Goal: Find specific page/section: Find specific page/section

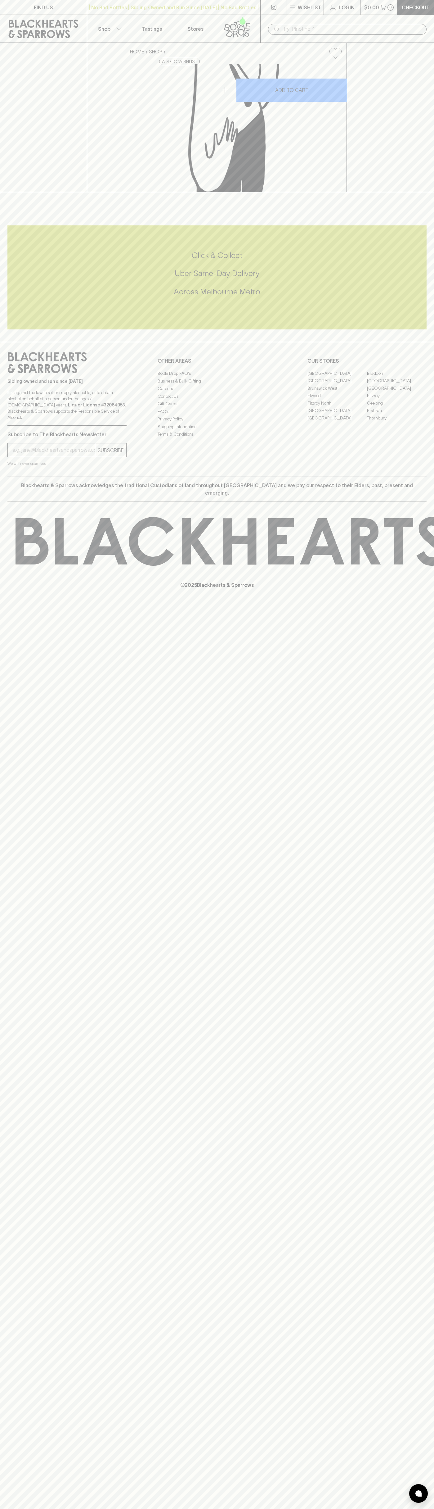
click at [407, 9] on p "Checkout" at bounding box center [416, 7] width 28 height 7
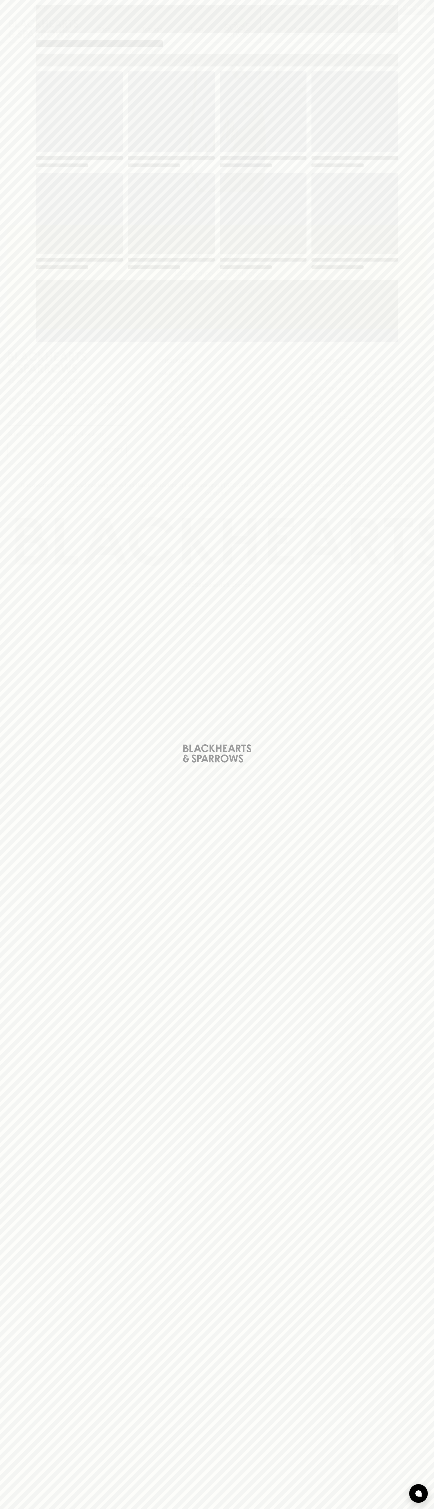
click at [404, 53] on div "Loading" at bounding box center [217, 754] width 434 height 1509
click at [129, 1509] on html "FIND US | No Bad Bottles | Sibling Owned and Run Since [DATE] | No Bad Bottles …" at bounding box center [217, 754] width 434 height 1509
click at [30, 309] on div "Loading" at bounding box center [217, 754] width 434 height 1509
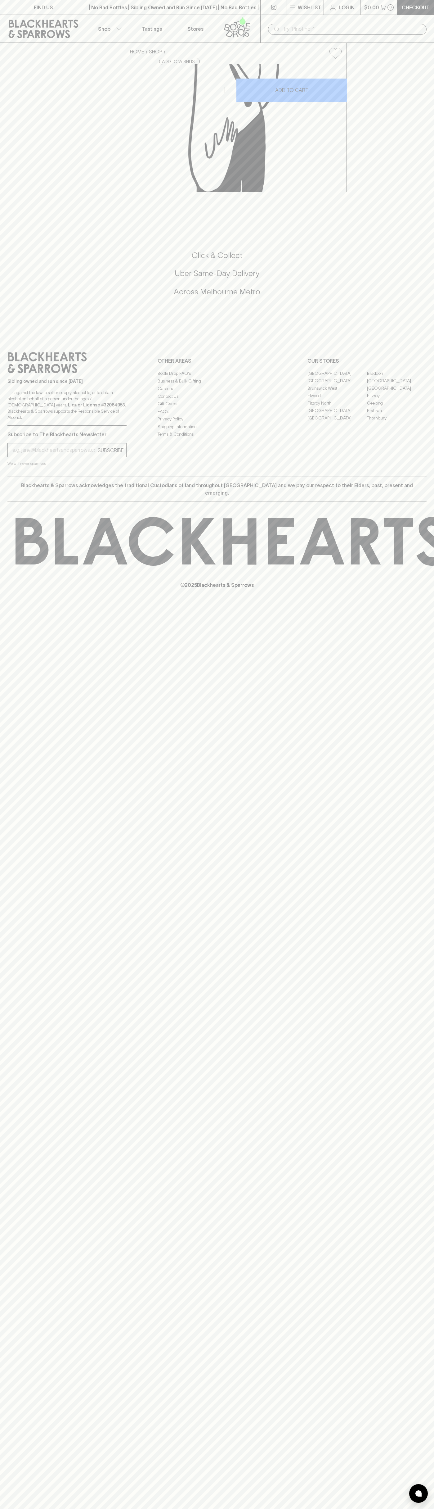
click at [337, 414] on link "[GEOGRAPHIC_DATA]" at bounding box center [338, 410] width 60 height 7
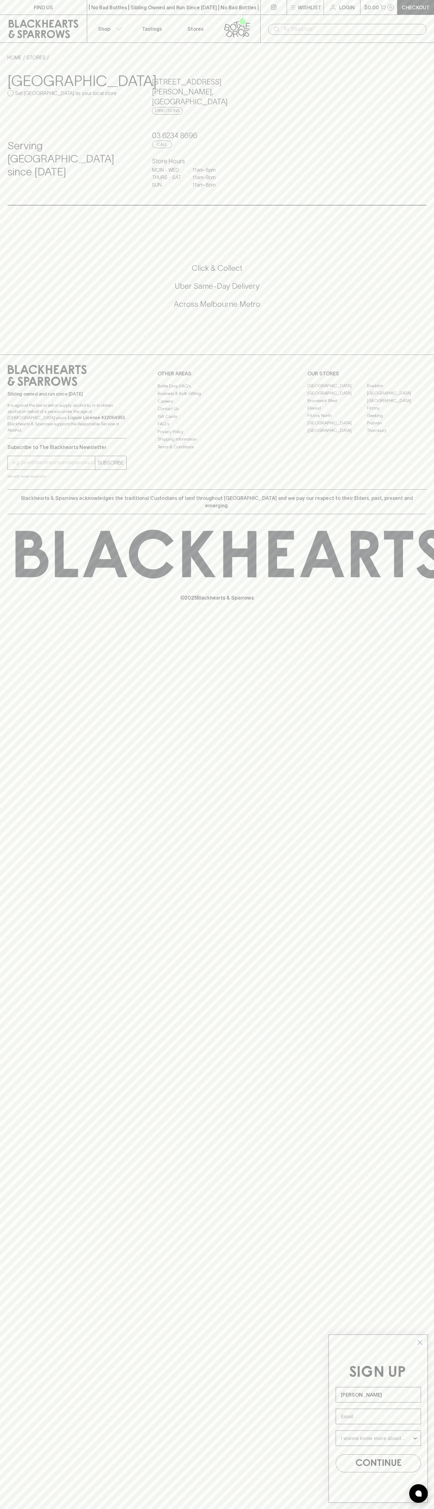
type input "John Smith"
